Goal: Navigation & Orientation: Find specific page/section

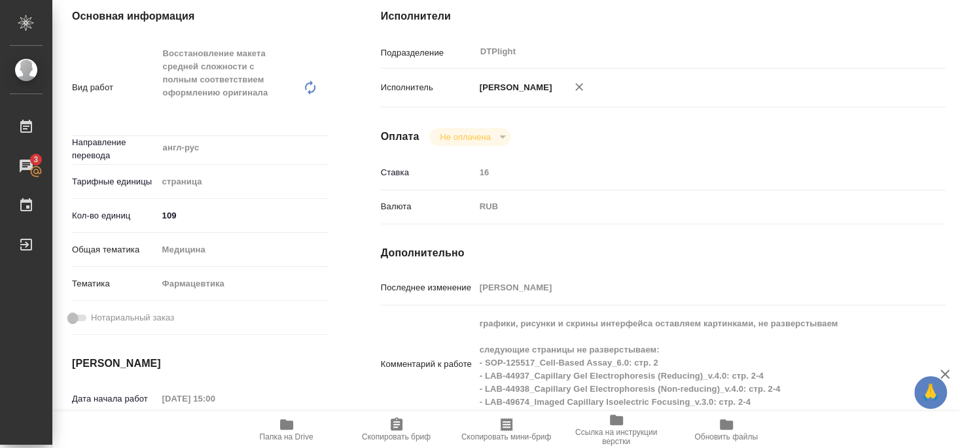
scroll to position [212, 0]
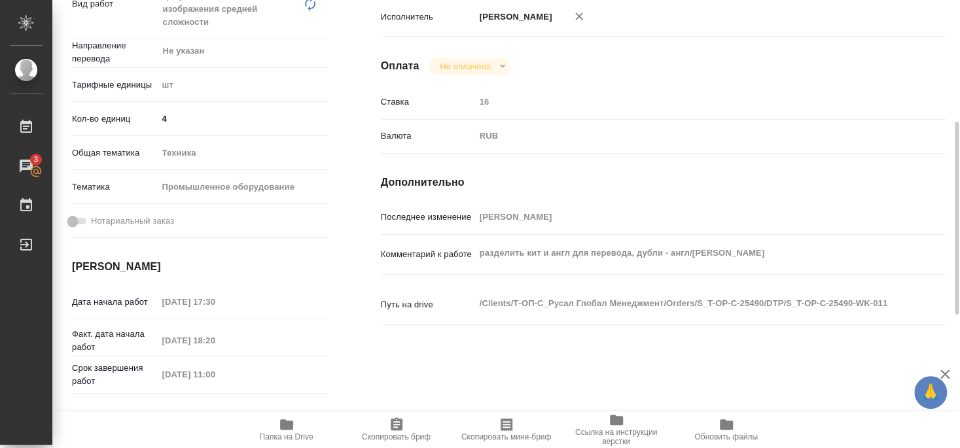
scroll to position [353, 0]
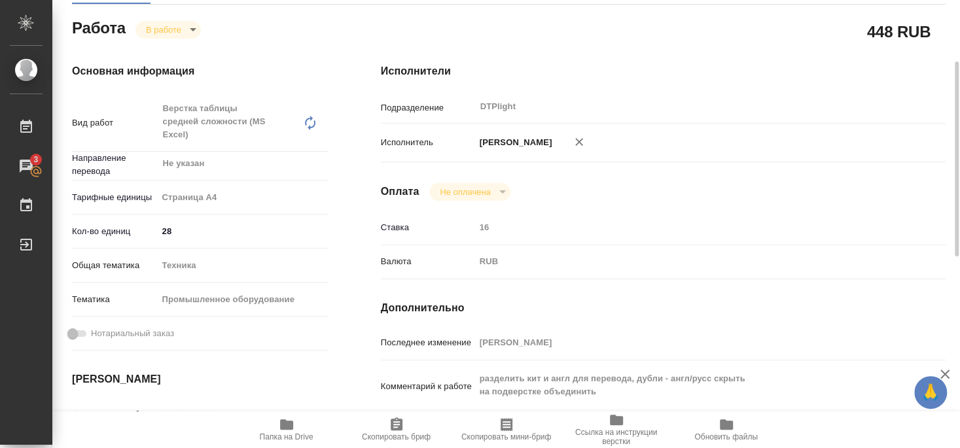
scroll to position [283, 0]
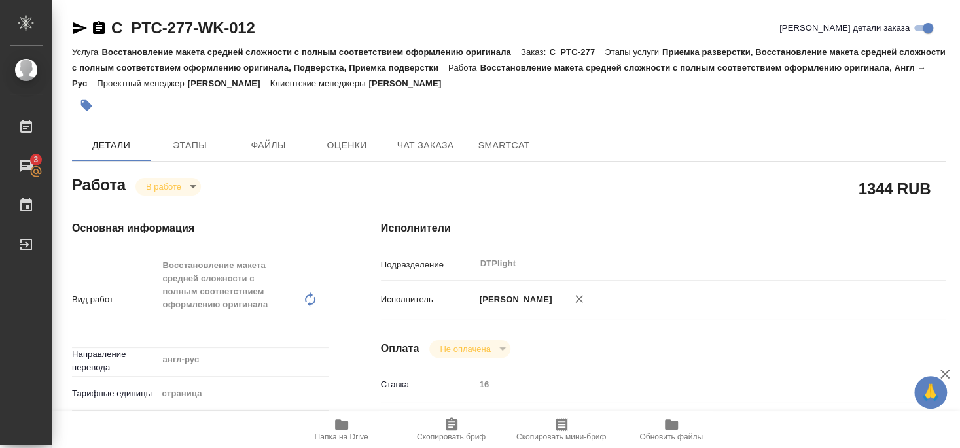
scroll to position [334, 0]
